Goal: Check status

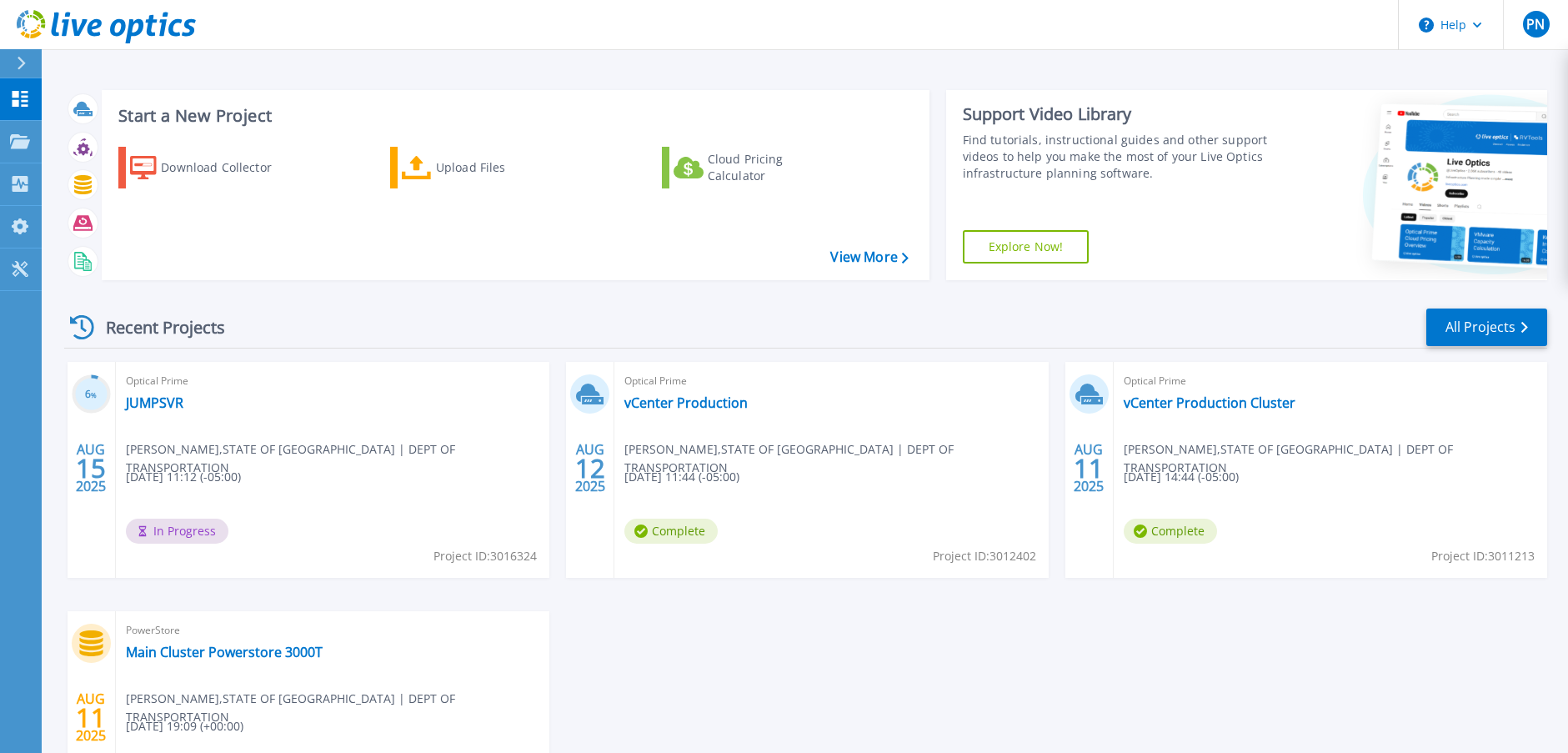
scroll to position [167, 0]
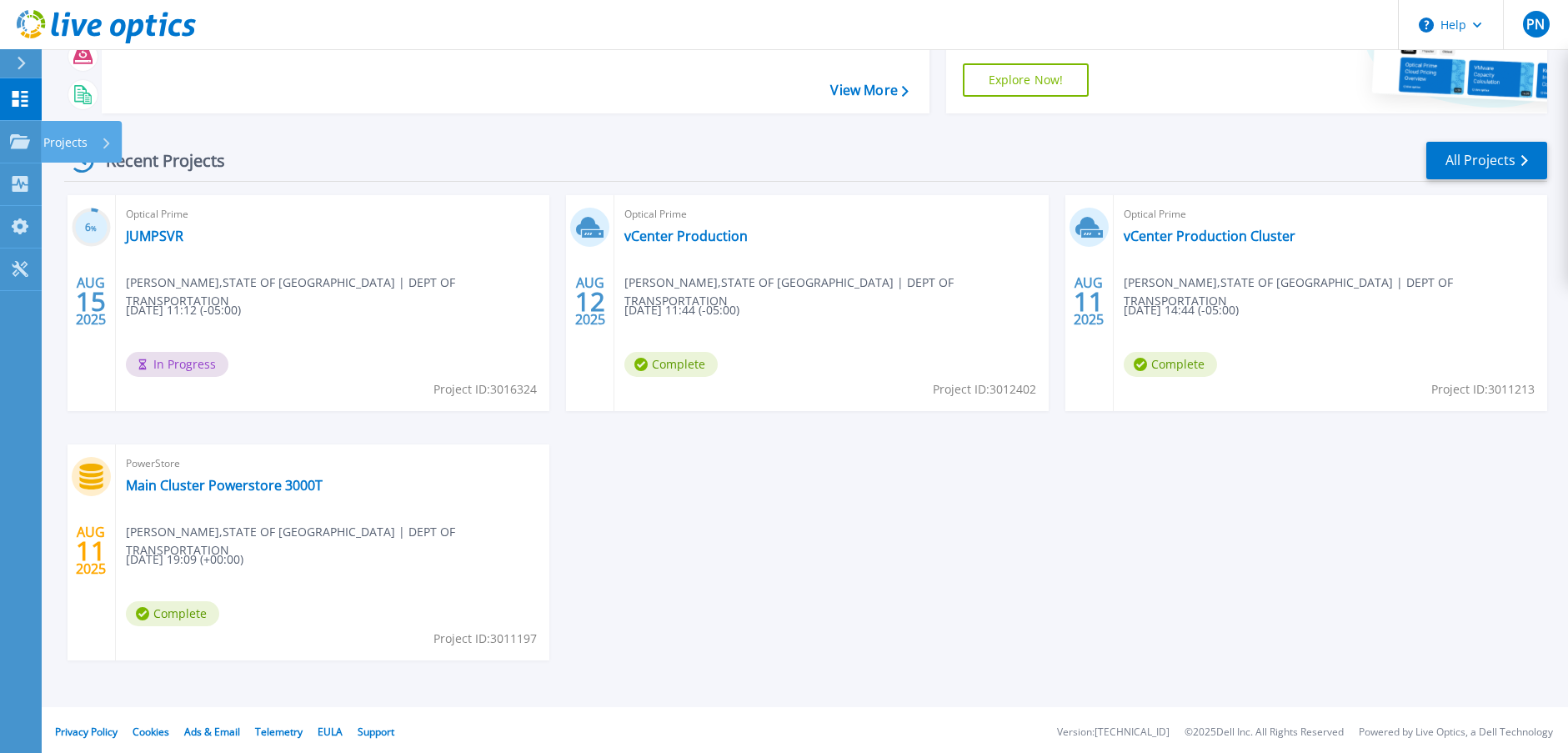
click at [90, 139] on div "Projects" at bounding box center [77, 142] width 68 height 43
click at [90, 139] on div "Recent Projects All Projects 6 % AUG 15 2025 Optical Prime JUMPSVR Pradeep Nath…" at bounding box center [805, 417] width 1483 height 580
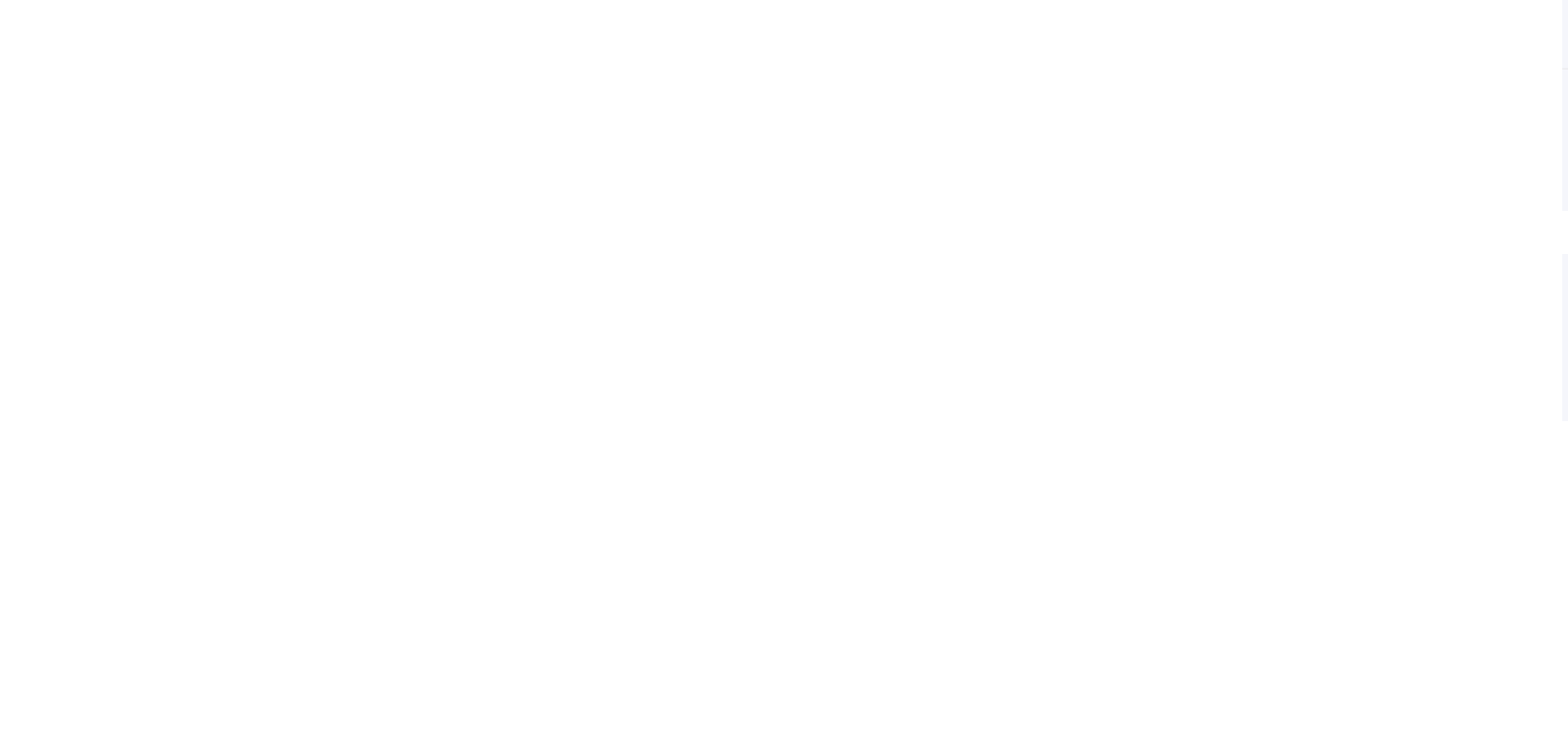
scroll to position [0, 0]
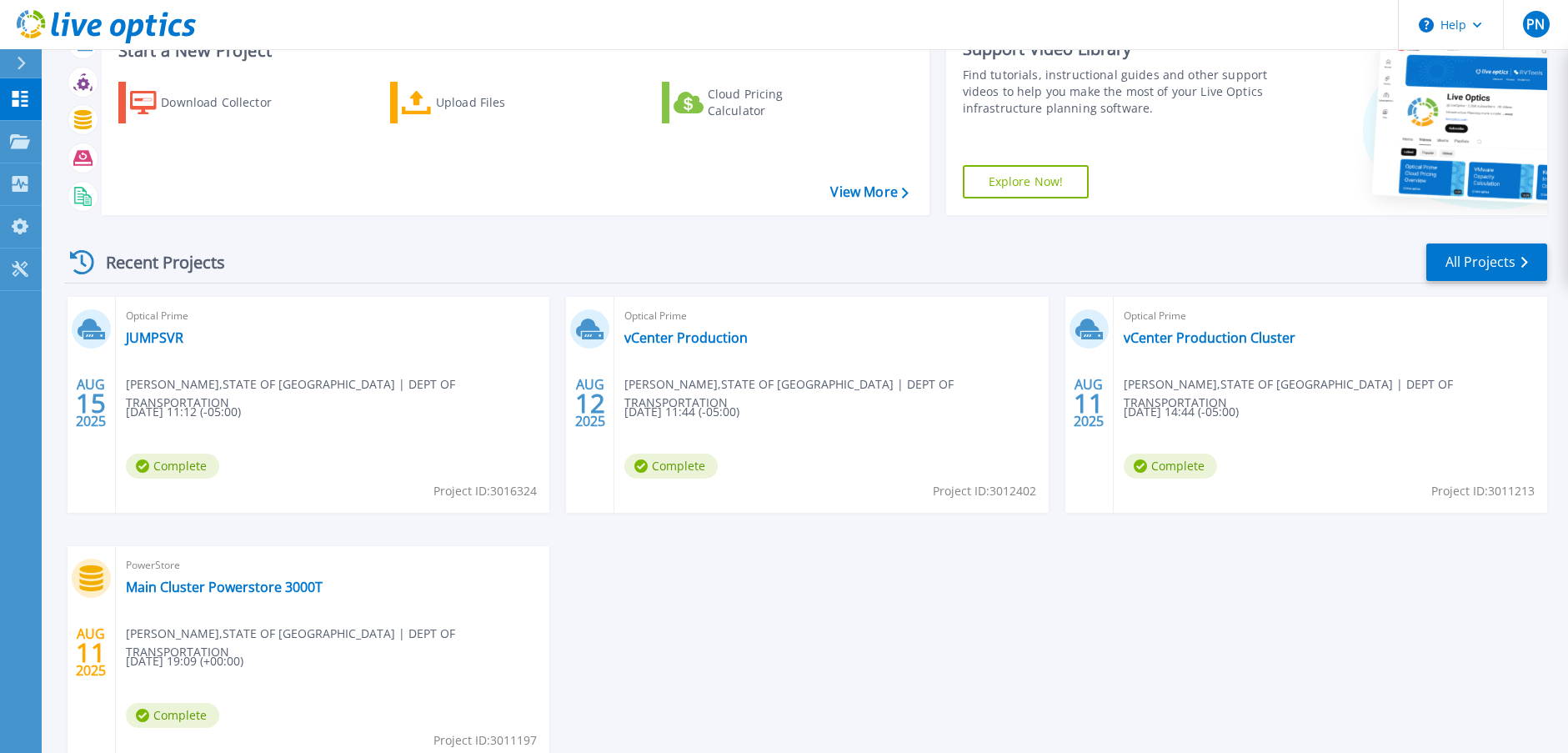
scroll to position [167, 0]
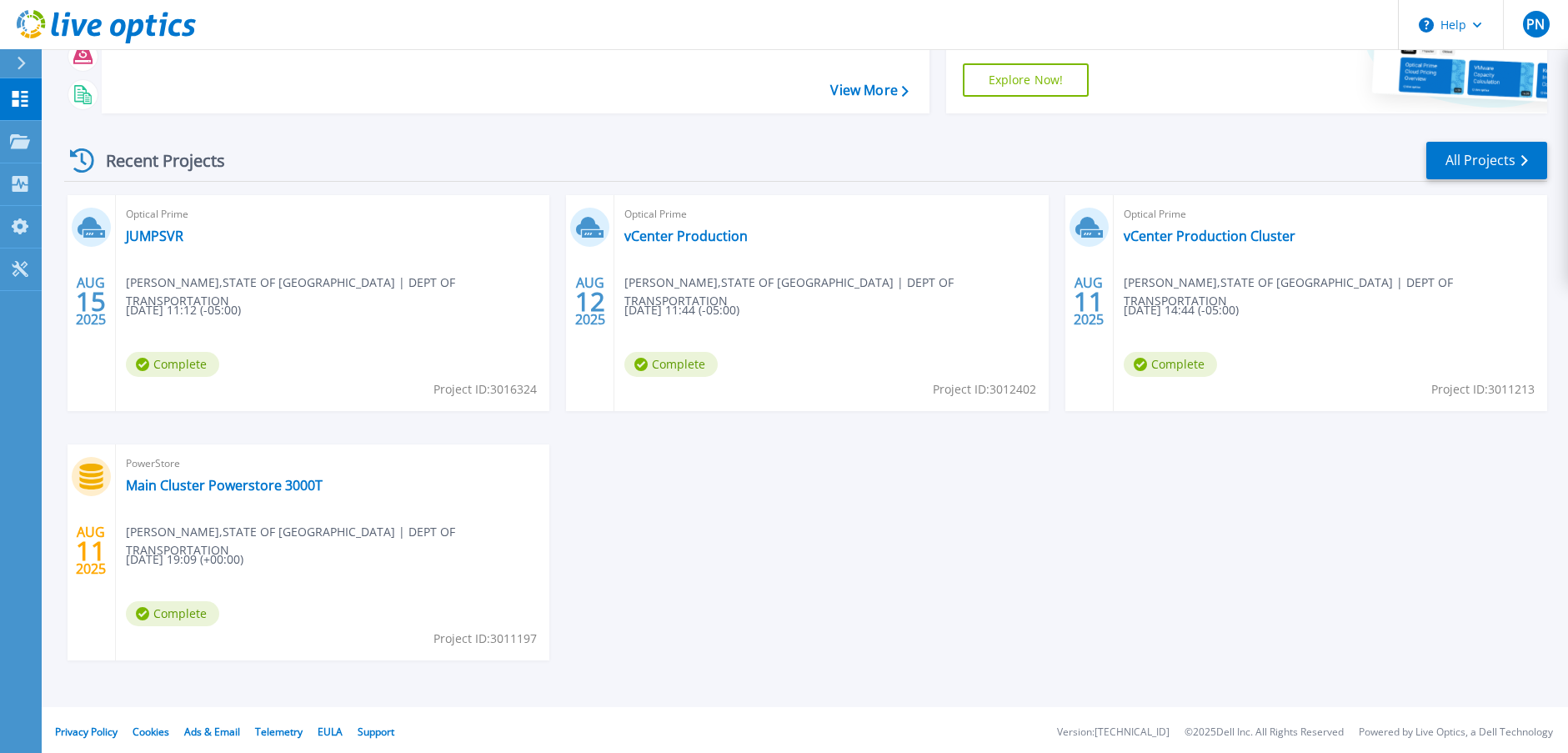
click at [349, 343] on div "Optical Prime JUMPSVR [PERSON_NAME] , STATE OF [GEOGRAPHIC_DATA] | DEPT OF TRAN…" at bounding box center [333, 303] width 434 height 216
click at [153, 238] on link "JUMPSVR" at bounding box center [155, 236] width 58 height 17
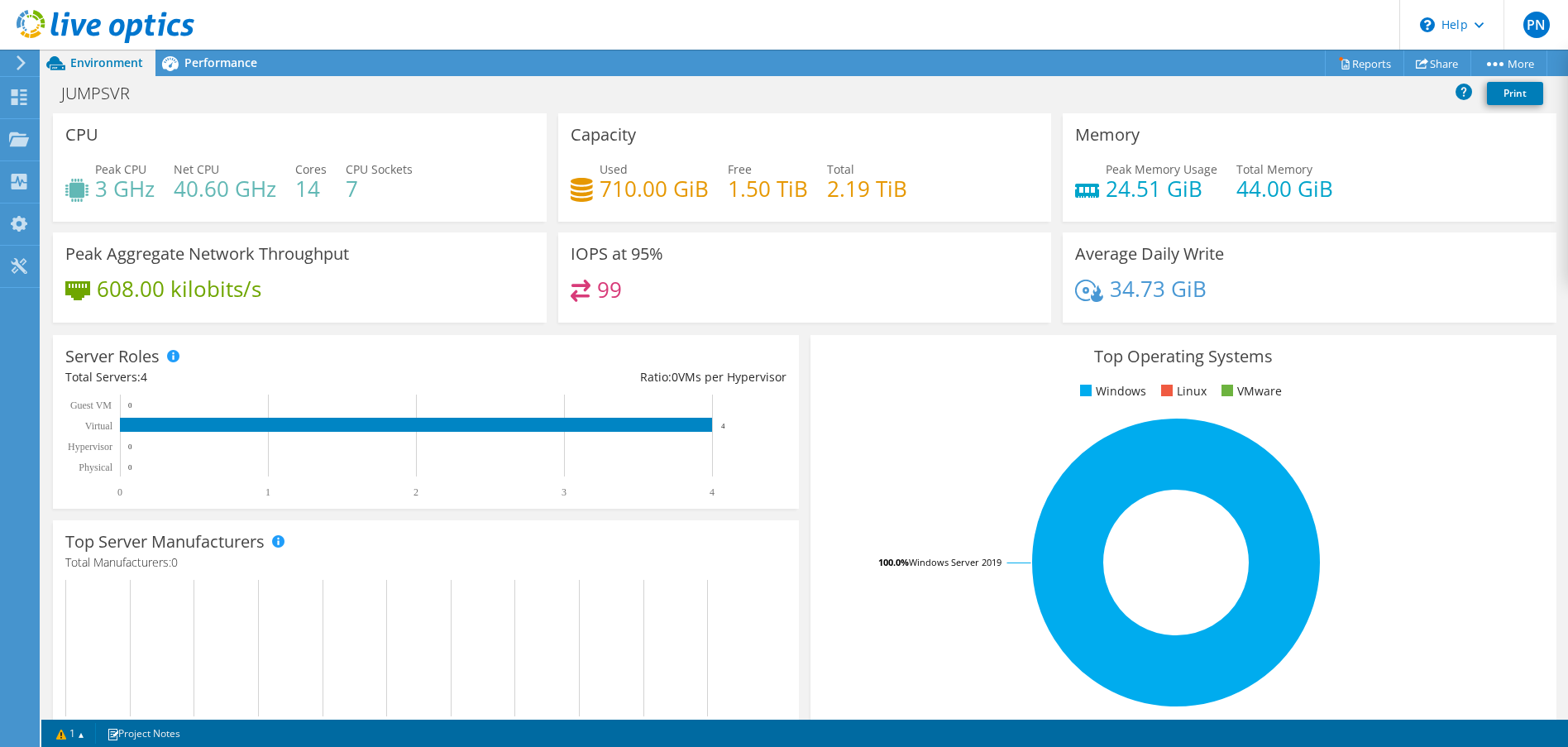
click at [815, 471] on div "Top Operating Systems Windows Linux VMware 100.0% Windows Server 2019" at bounding box center [1183, 533] width 746 height 396
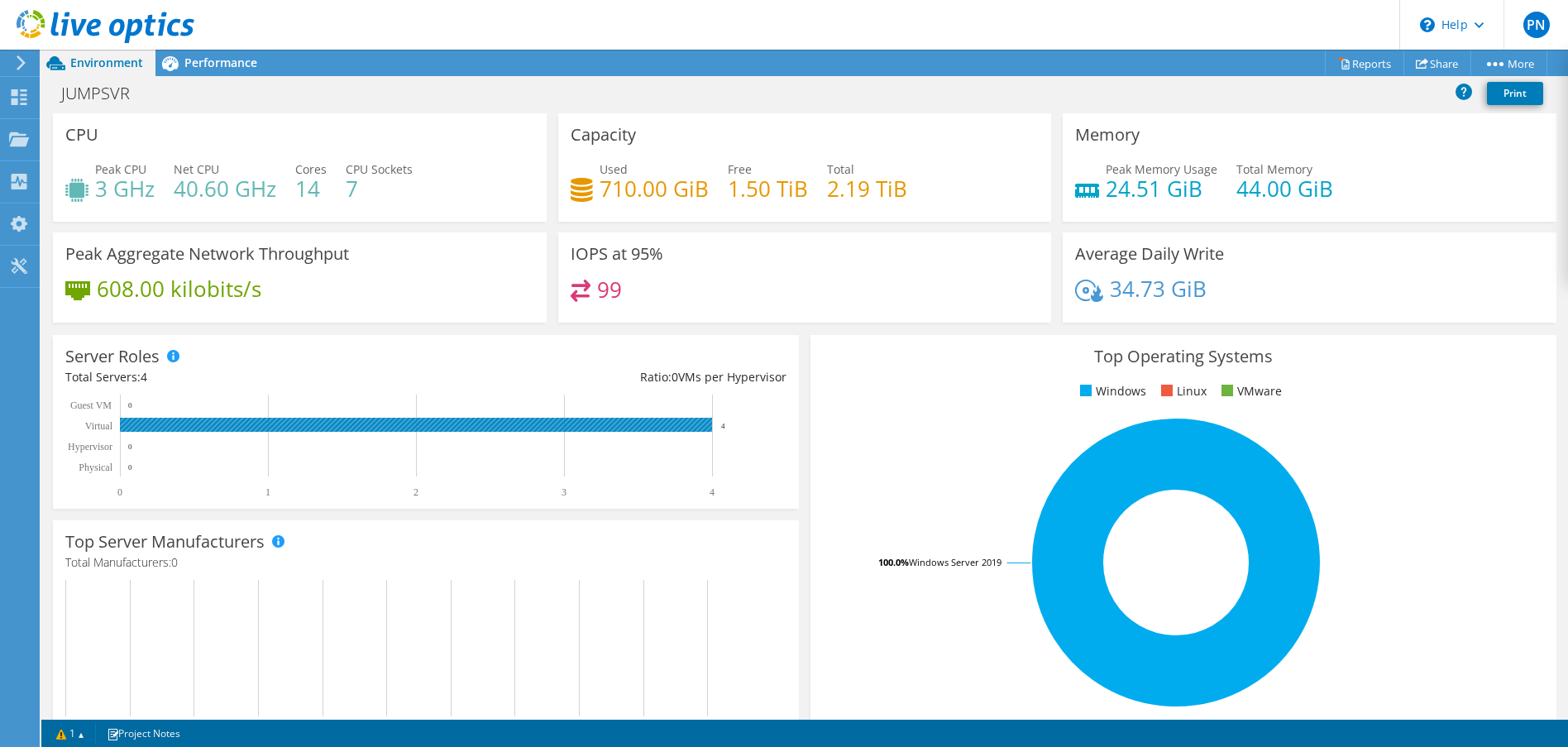
scroll to position [446, 0]
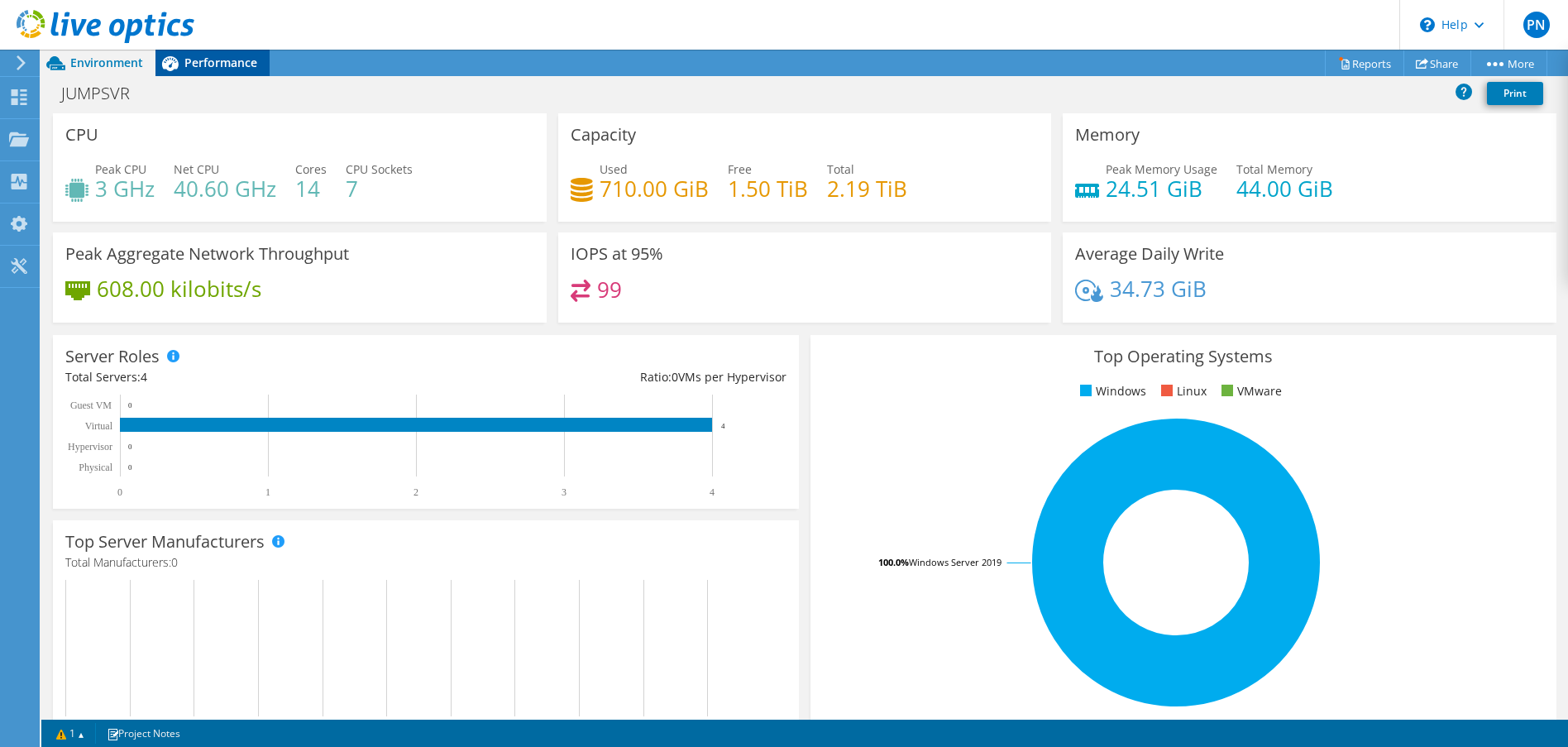
click at [208, 61] on span "Performance" at bounding box center [220, 62] width 72 height 16
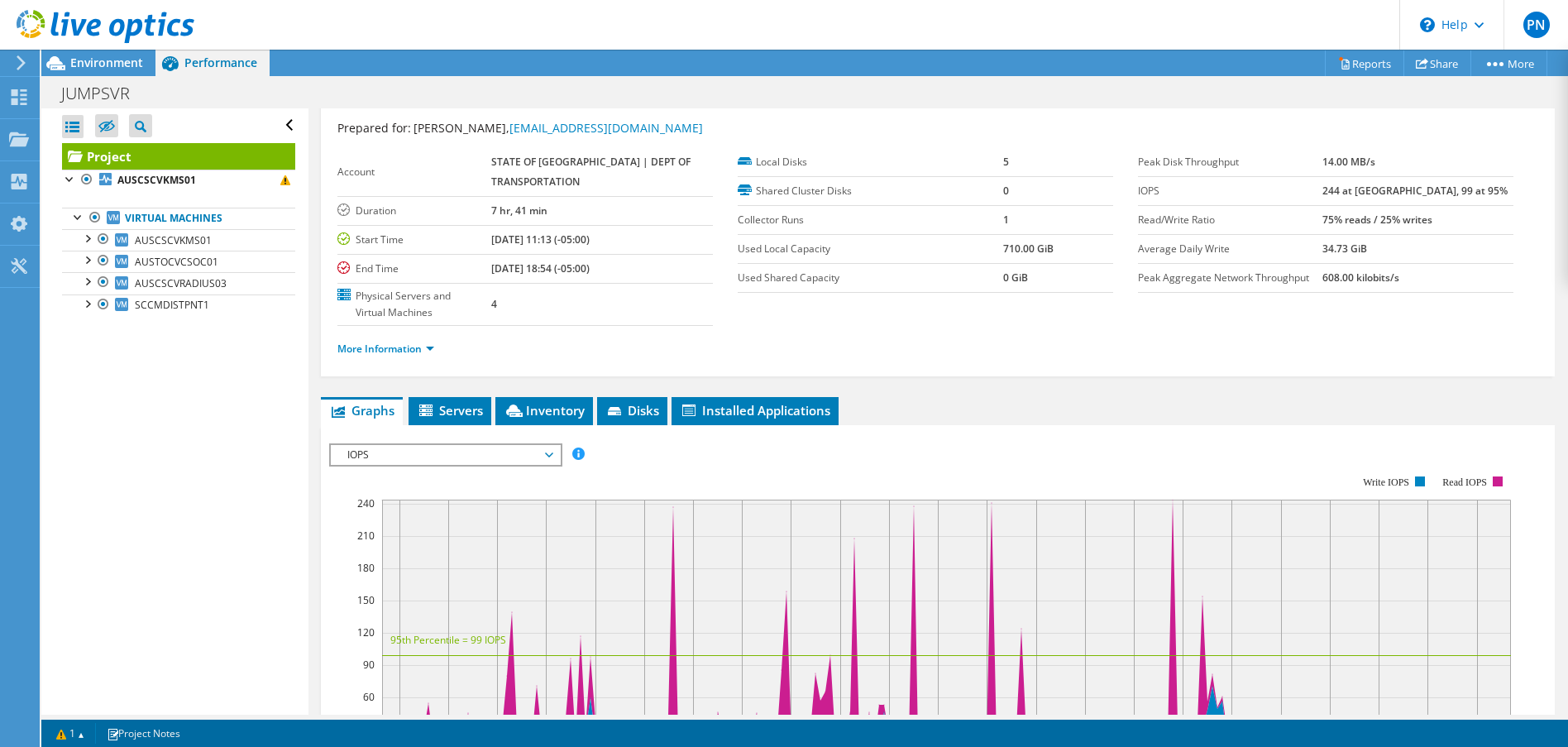
scroll to position [0, 0]
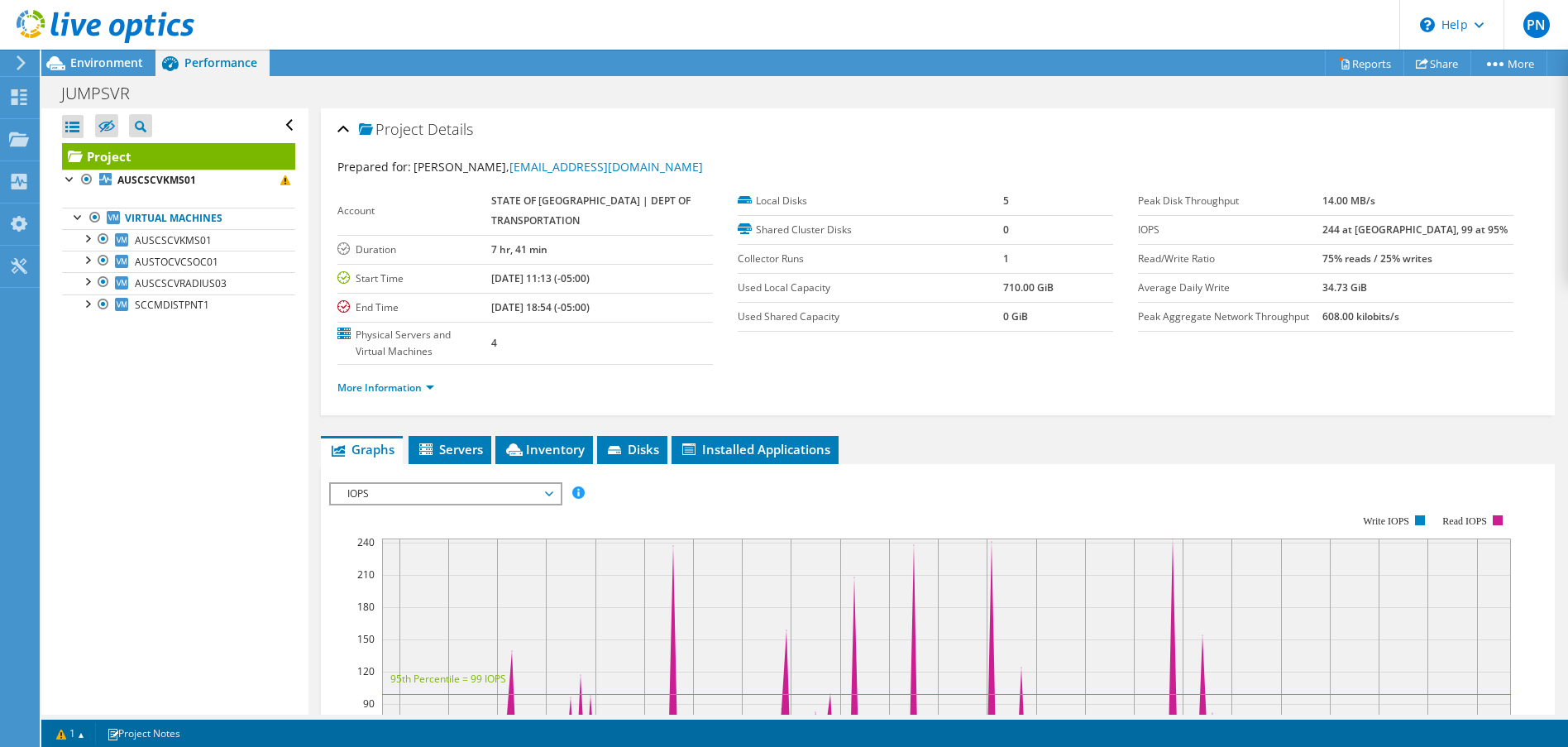
drag, startPoint x: 1232, startPoint y: 118, endPoint x: 1261, endPoint y: 87, distance: 42.4
click at [1261, 87] on div "JUMPSVR Print" at bounding box center [804, 92] width 1526 height 31
click at [414, 385] on link "More Information" at bounding box center [386, 388] width 97 height 14
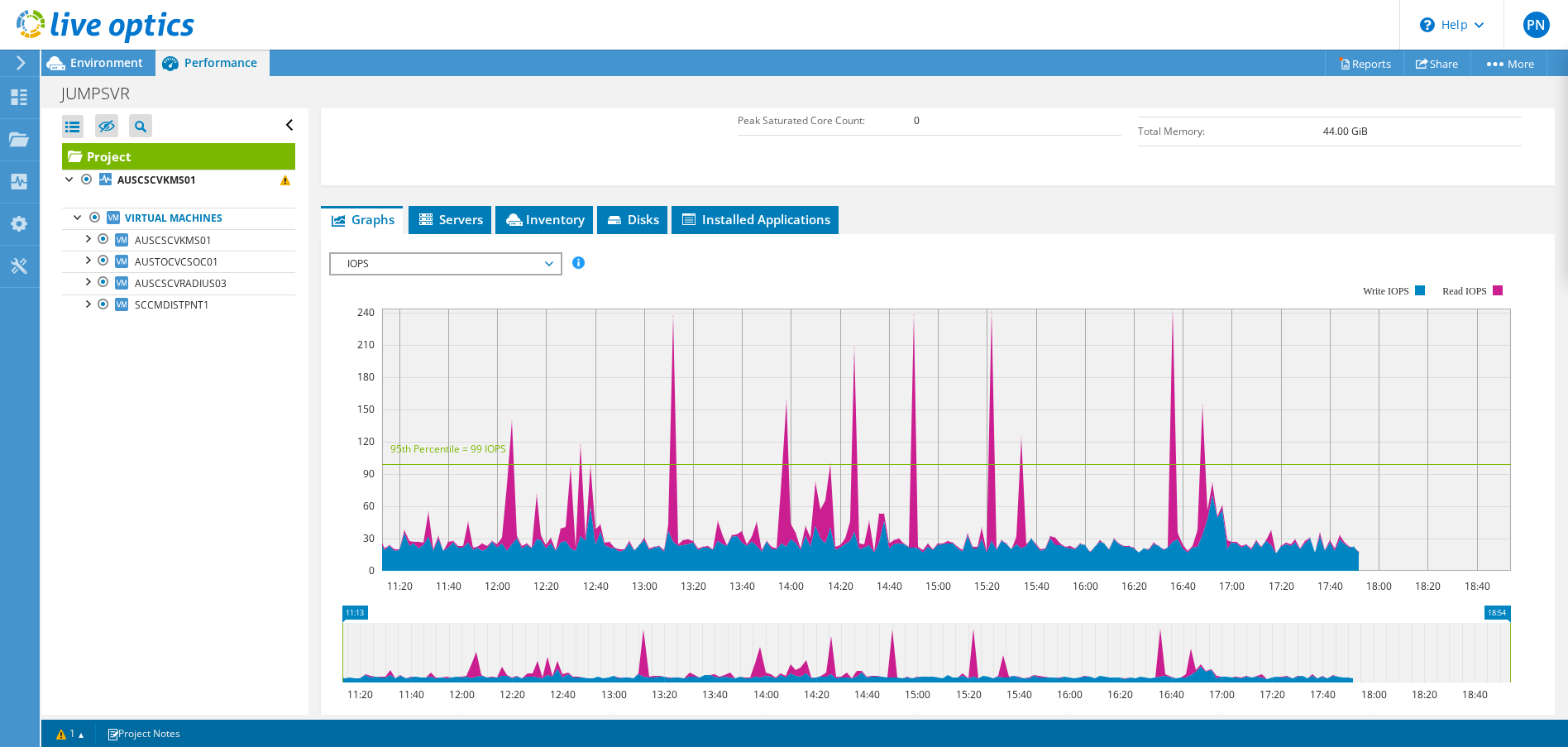
scroll to position [496, 0]
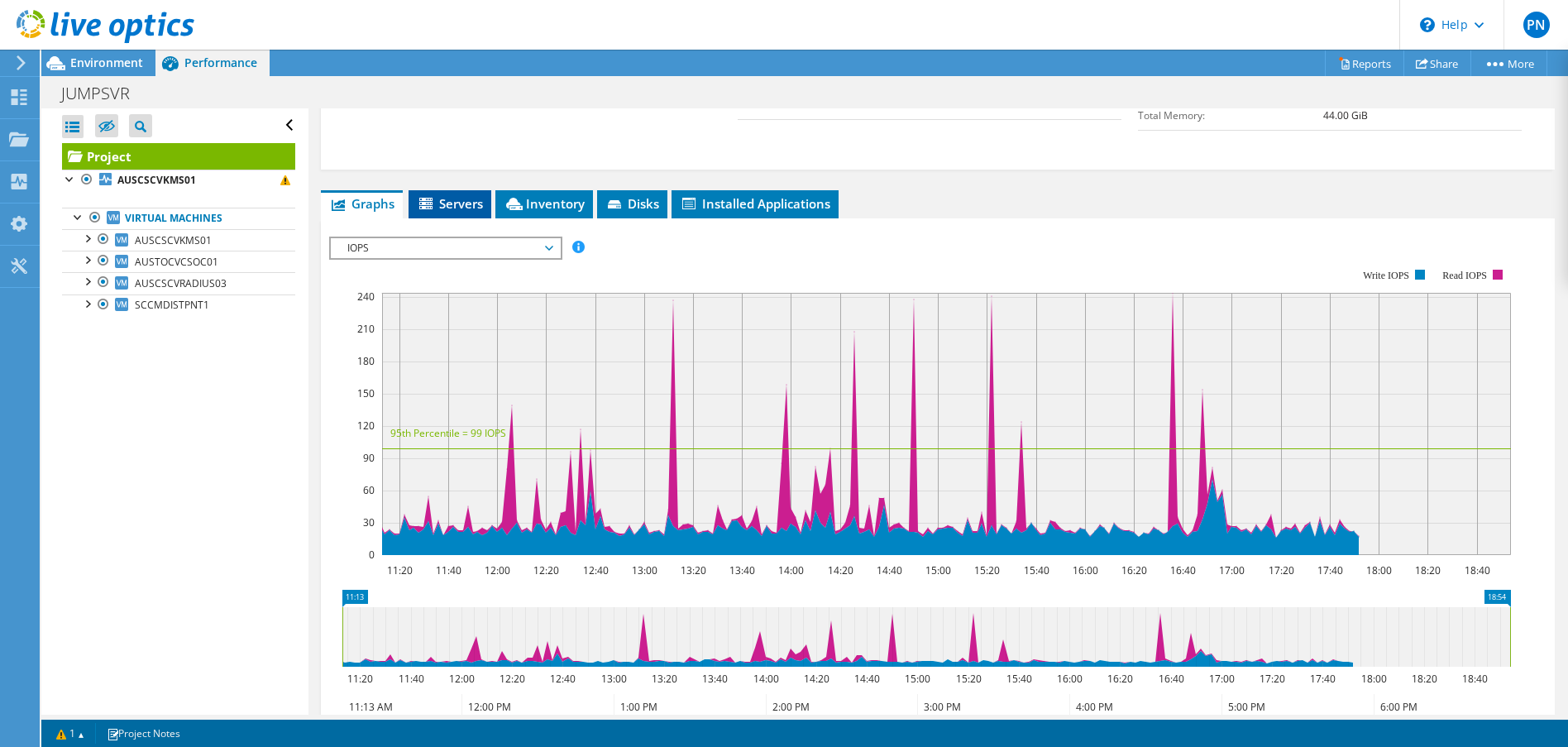
click at [465, 211] on span "Servers" at bounding box center [449, 203] width 66 height 17
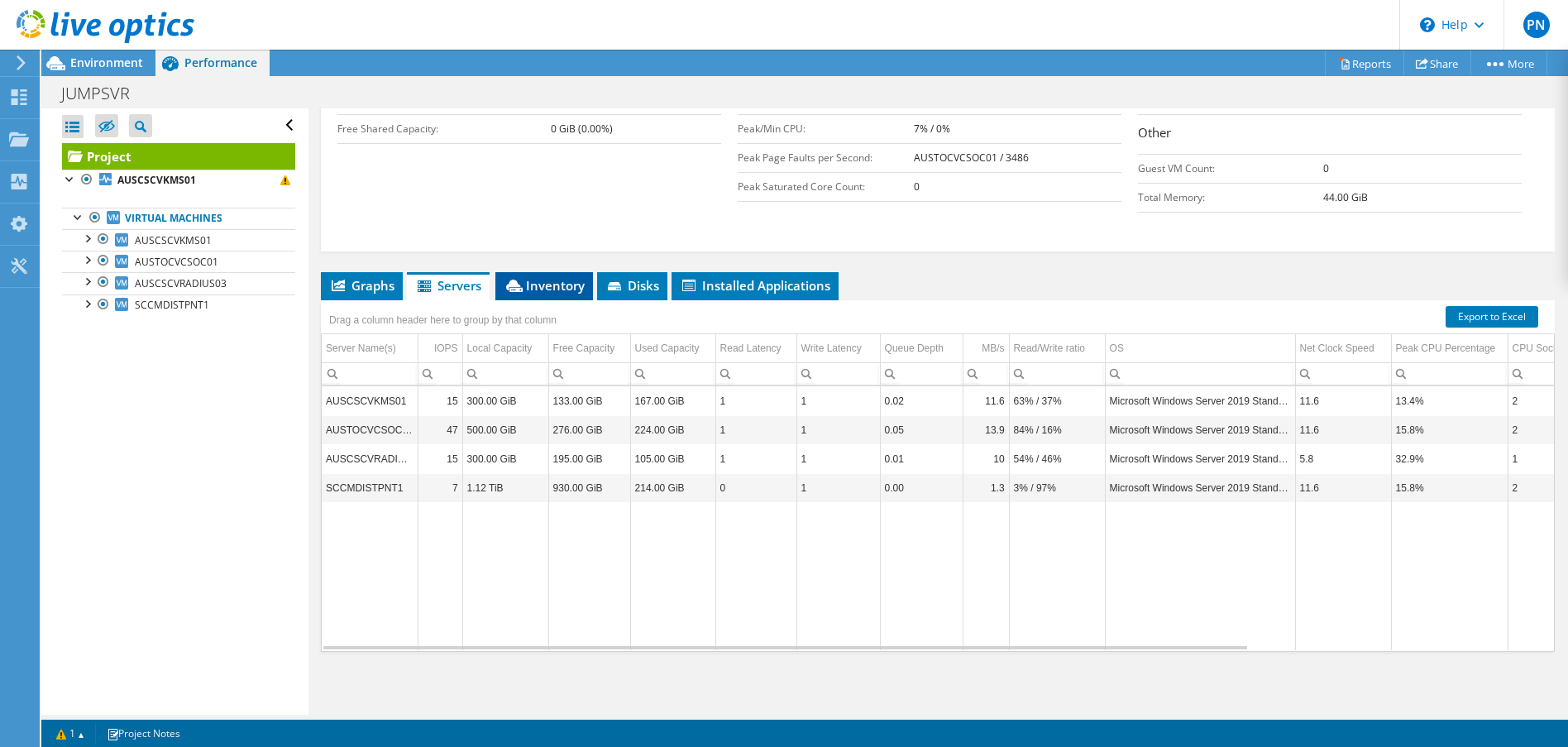
click at [575, 283] on span "Inventory" at bounding box center [544, 285] width 81 height 17
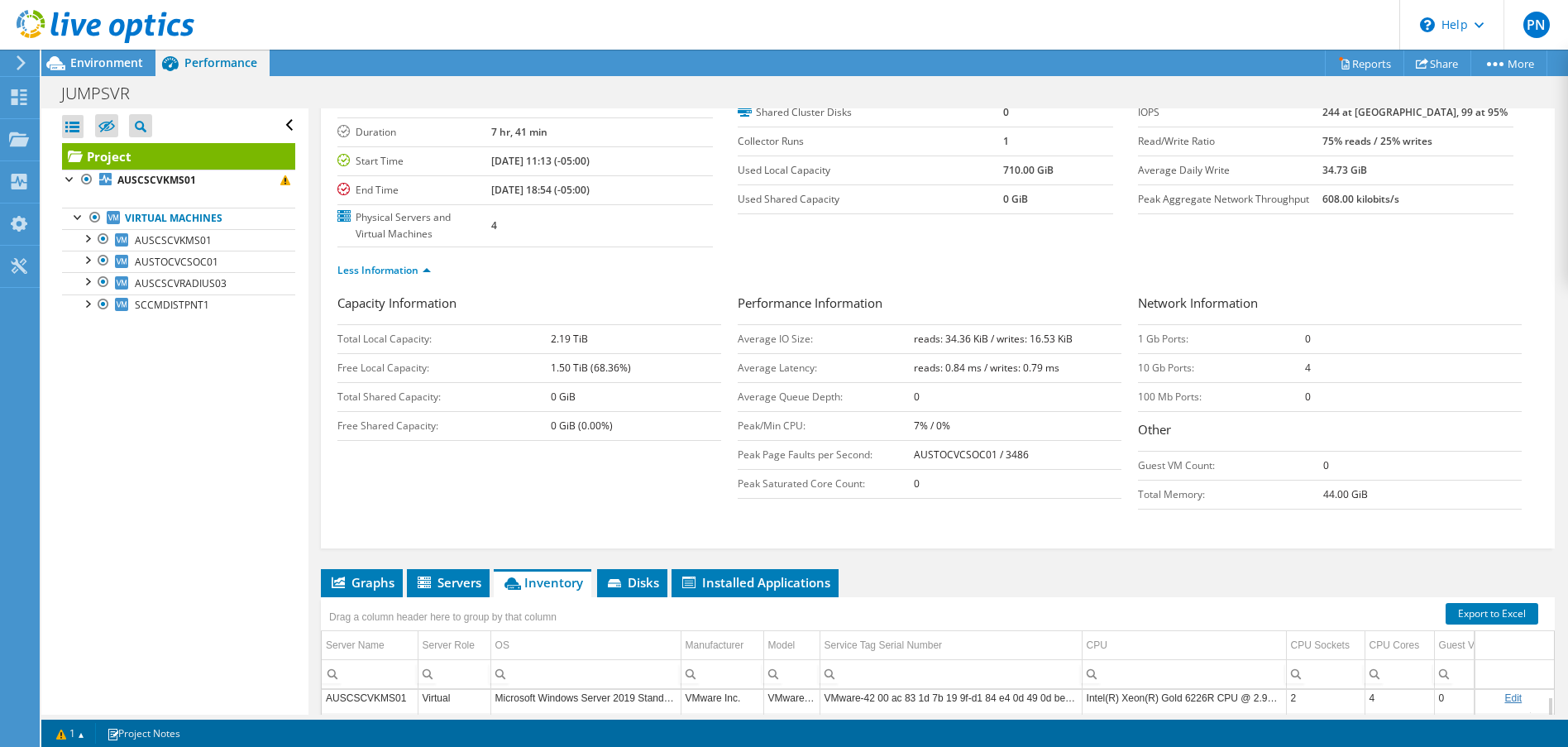
scroll to position [0, 0]
